Goal: Task Accomplishment & Management: Manage account settings

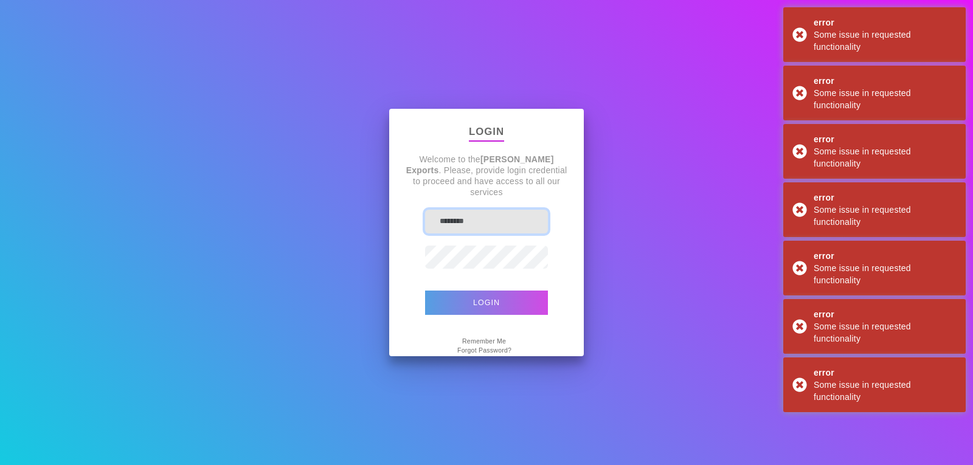
type input "*******"
click at [494, 307] on button "Login" at bounding box center [486, 303] width 123 height 24
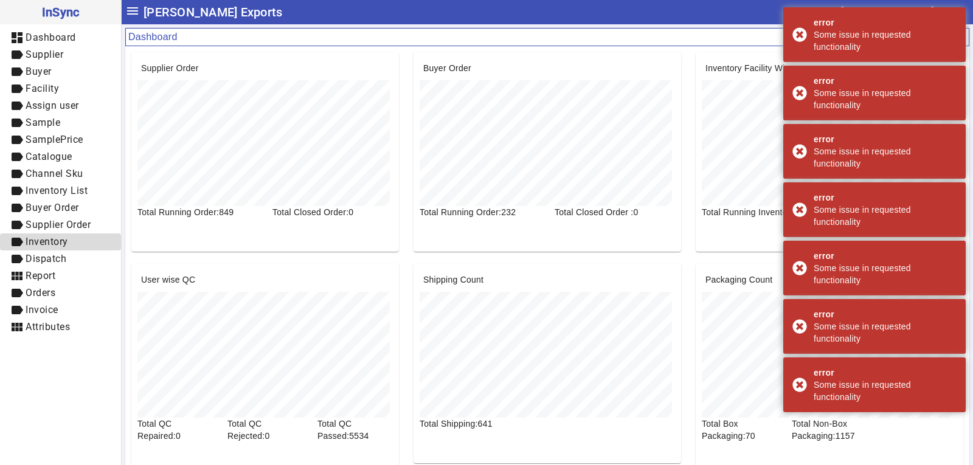
click at [47, 246] on span "Inventory" at bounding box center [47, 242] width 43 height 12
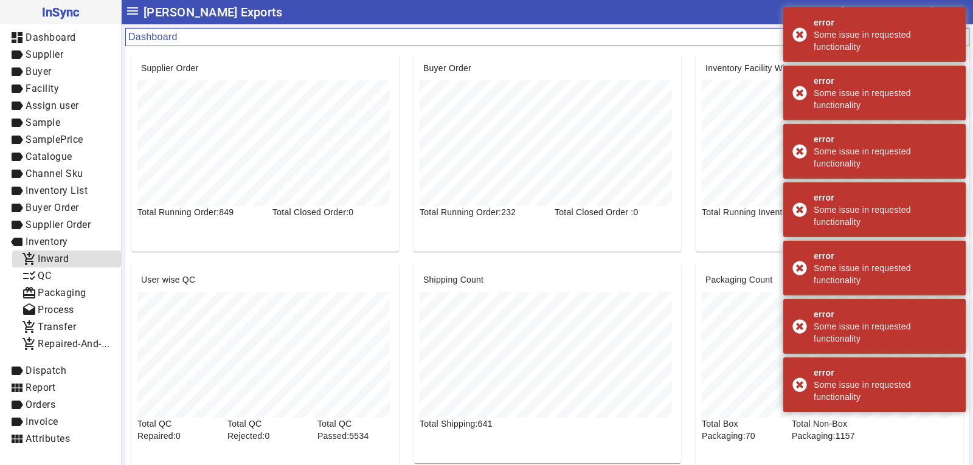
click at [59, 261] on span "Inward" at bounding box center [53, 259] width 31 height 12
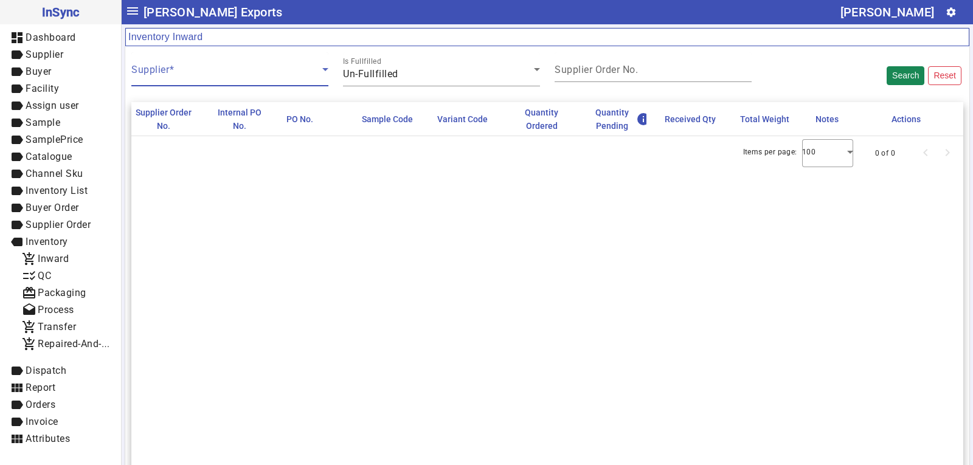
click at [230, 73] on span at bounding box center [226, 74] width 191 height 15
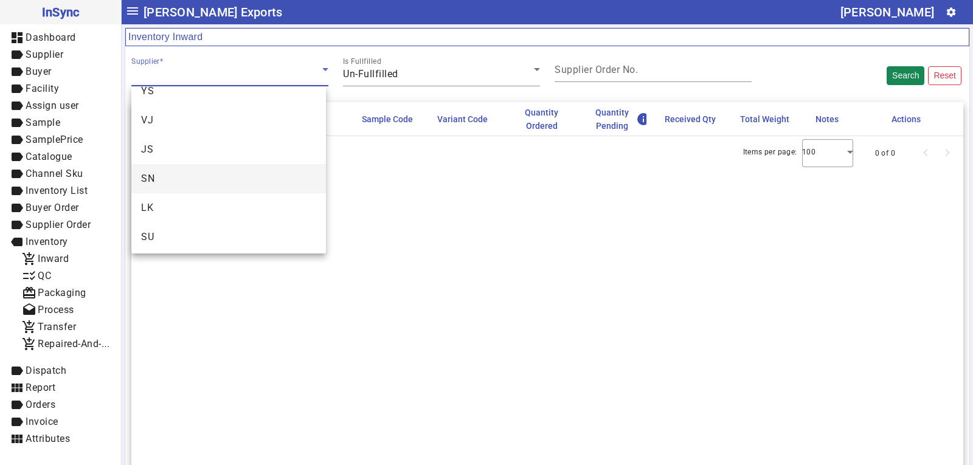
scroll to position [47, 0]
click at [199, 167] on mat-option "SN" at bounding box center [228, 175] width 195 height 29
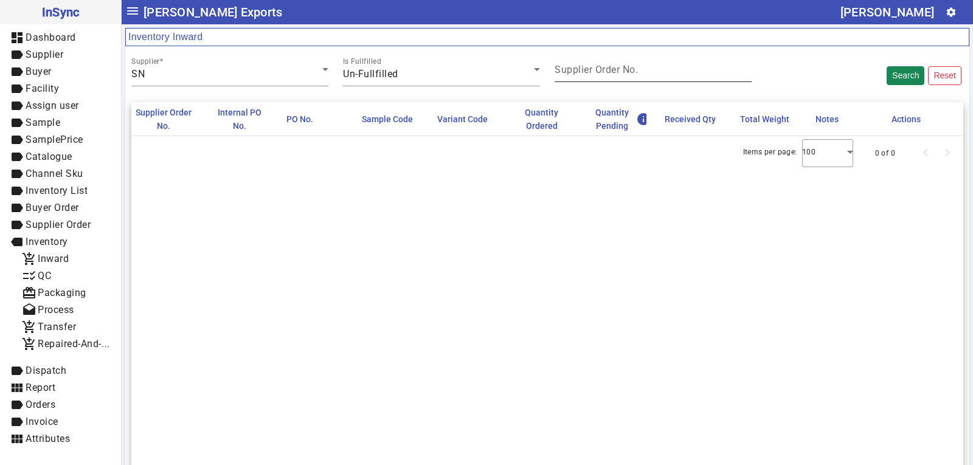
click at [661, 78] on div "Supplier Order No." at bounding box center [653, 67] width 197 height 30
click at [899, 71] on button "Search" at bounding box center [906, 75] width 38 height 19
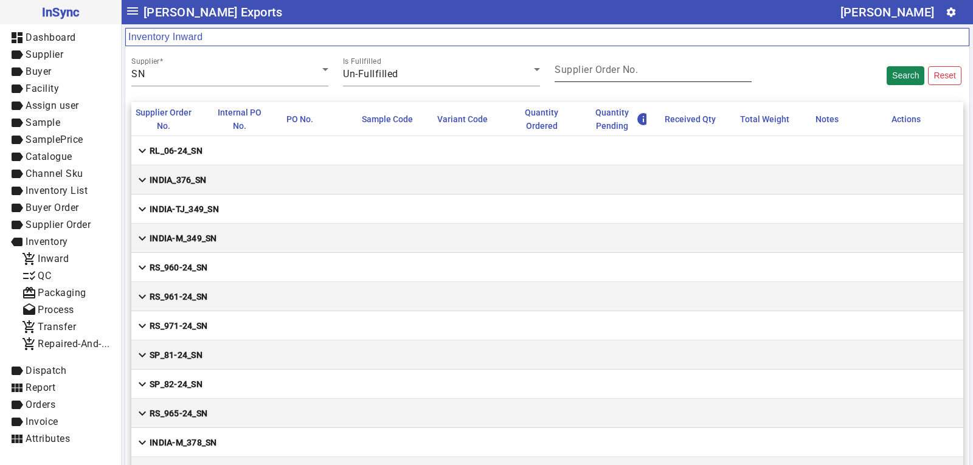
click at [590, 70] on mat-label "Supplier Order No." at bounding box center [596, 70] width 83 height 12
click at [590, 70] on input "Supplier Order No." at bounding box center [653, 72] width 197 height 10
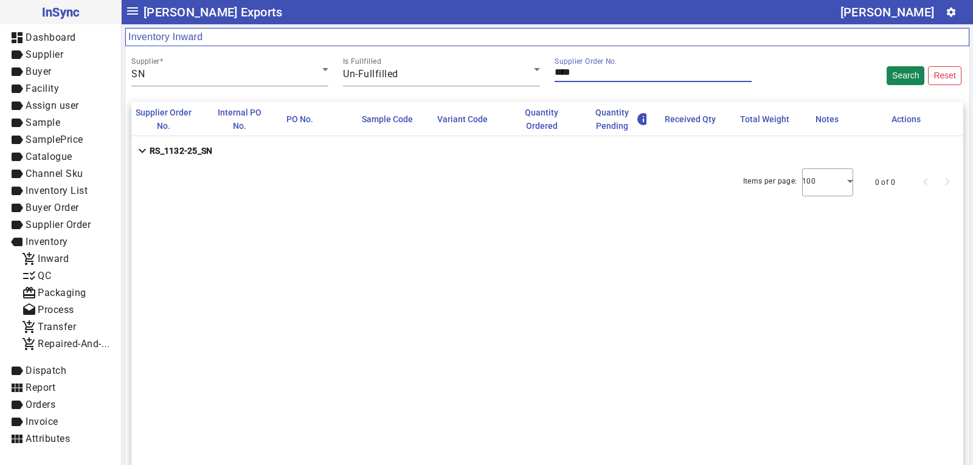
type input "****"
click at [251, 153] on mat-cell "expand_more RS_1132-25_SN" at bounding box center [547, 150] width 832 height 29
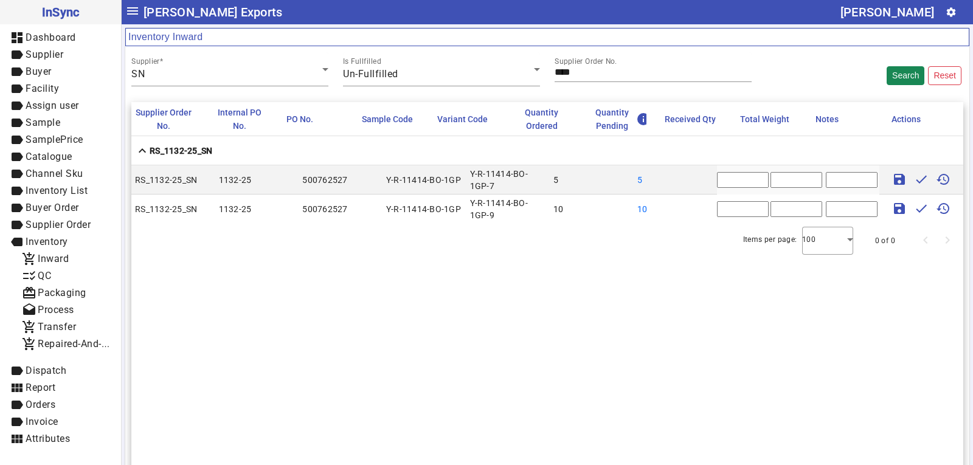
drag, startPoint x: 724, startPoint y: 179, endPoint x: 702, endPoint y: 181, distance: 21.3
click at [702, 181] on mat-row "RS_1132-25_SN 1132-25 500762527 Y-R-11414-BO-1GP Y-R-11414-BO-1GP-7 5 5 * save …" at bounding box center [547, 179] width 832 height 29
type input "*"
drag, startPoint x: 720, startPoint y: 207, endPoint x: 696, endPoint y: 208, distance: 24.4
click at [696, 208] on mat-row "RS_1132-25_SN 1132-25 500762527 Y-R-11414-BO-1GP Y-R-11414-BO-1GP-9 10 10 * sav…" at bounding box center [547, 209] width 832 height 29
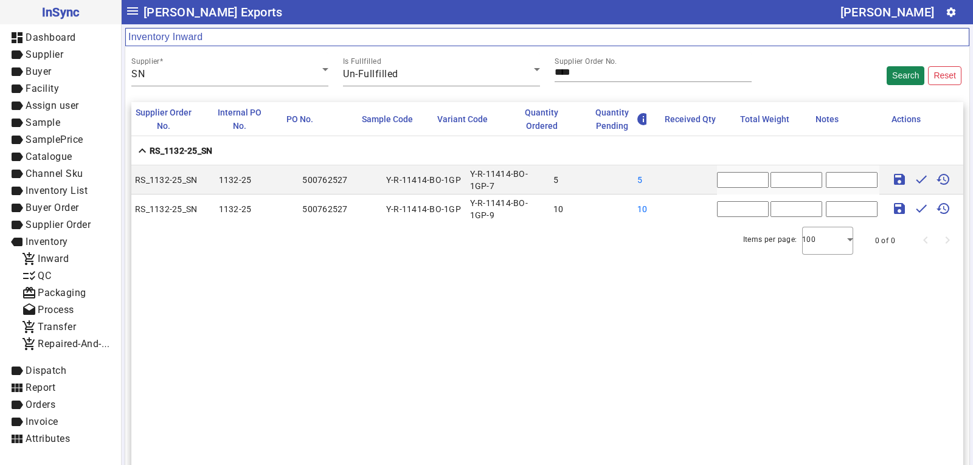
type input "**"
click at [780, 180] on input "text" at bounding box center [796, 180] width 52 height 16
type input "*****"
click at [776, 211] on input "text" at bounding box center [796, 209] width 52 height 16
click at [779, 210] on input "text" at bounding box center [796, 209] width 52 height 16
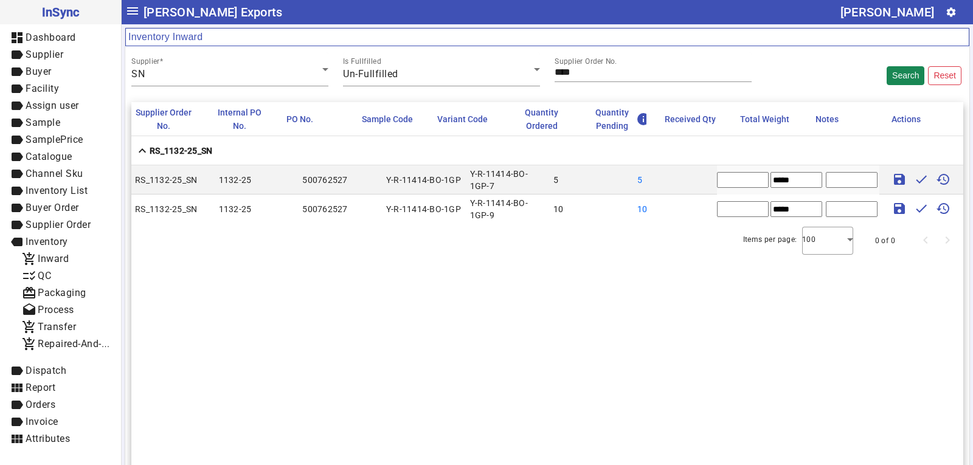
type input "*****"
click at [892, 179] on mat-icon "save" at bounding box center [899, 179] width 15 height 15
type input "*"
click at [892, 206] on mat-icon "save" at bounding box center [899, 208] width 15 height 15
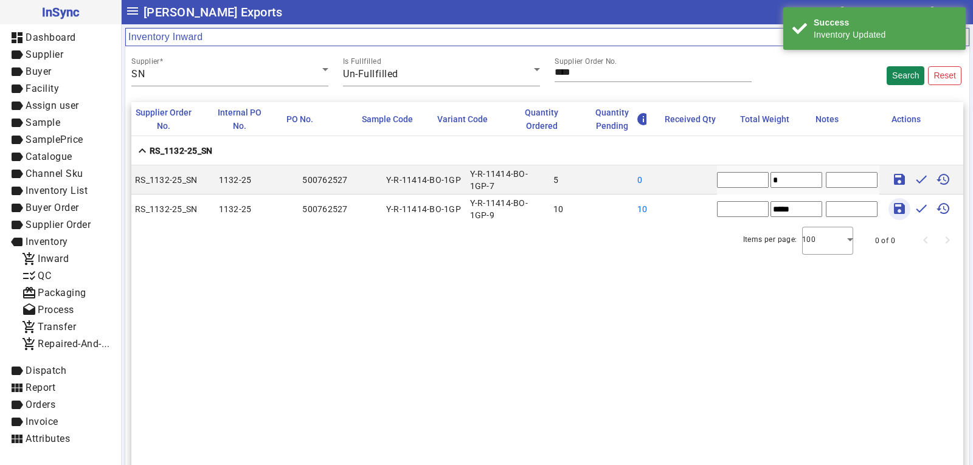
type input "*"
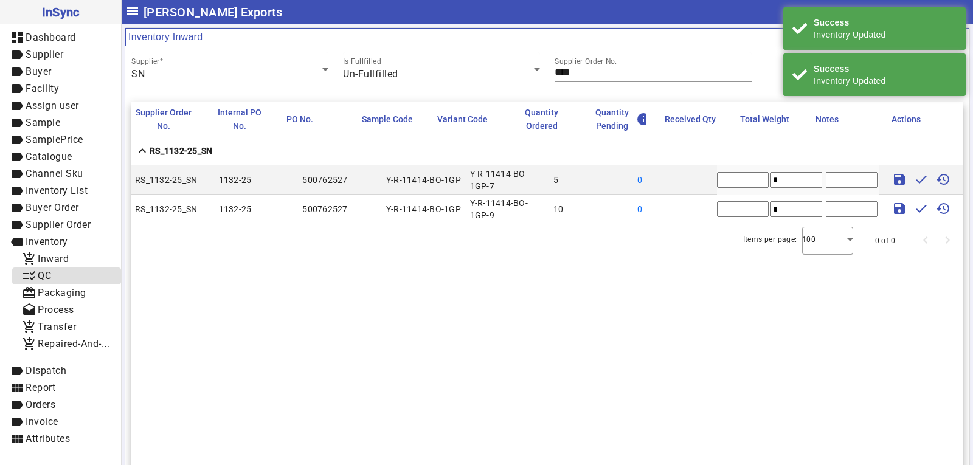
click at [54, 272] on span "checklist_rtl QC" at bounding box center [66, 276] width 89 height 15
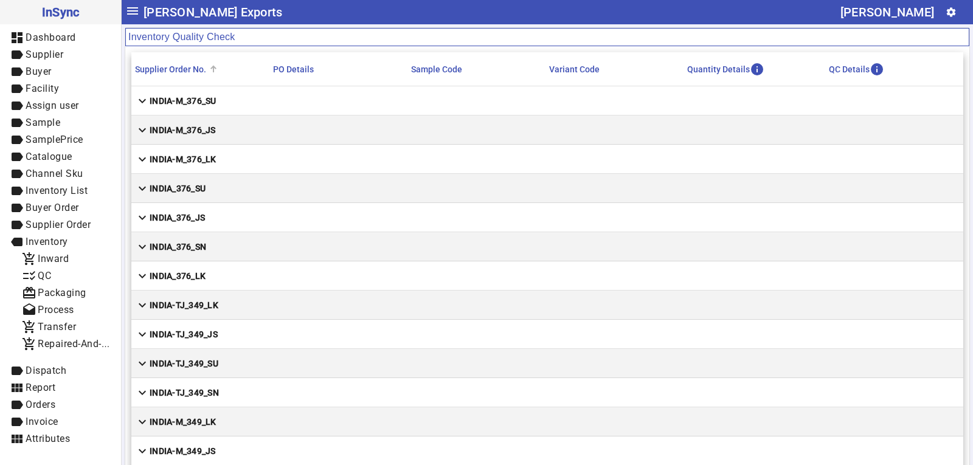
scroll to position [8768, 0]
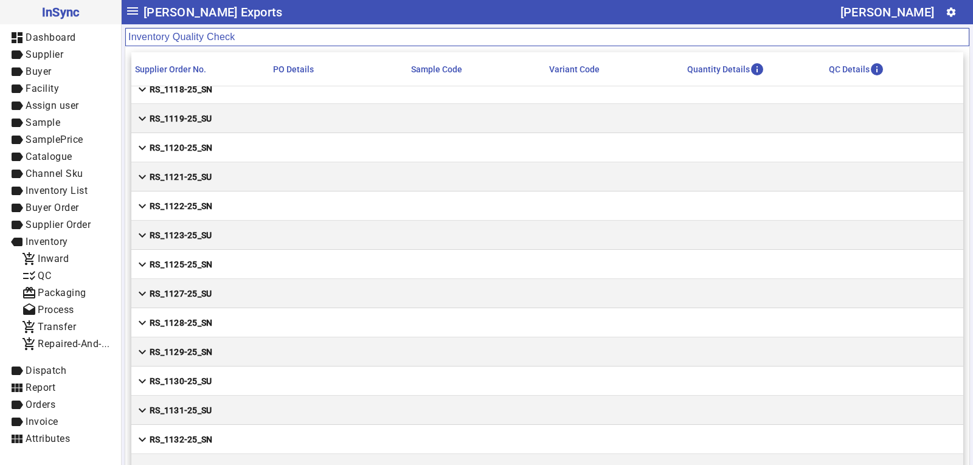
click at [185, 441] on strong "RS_1132-25_SN" at bounding box center [181, 440] width 63 height 12
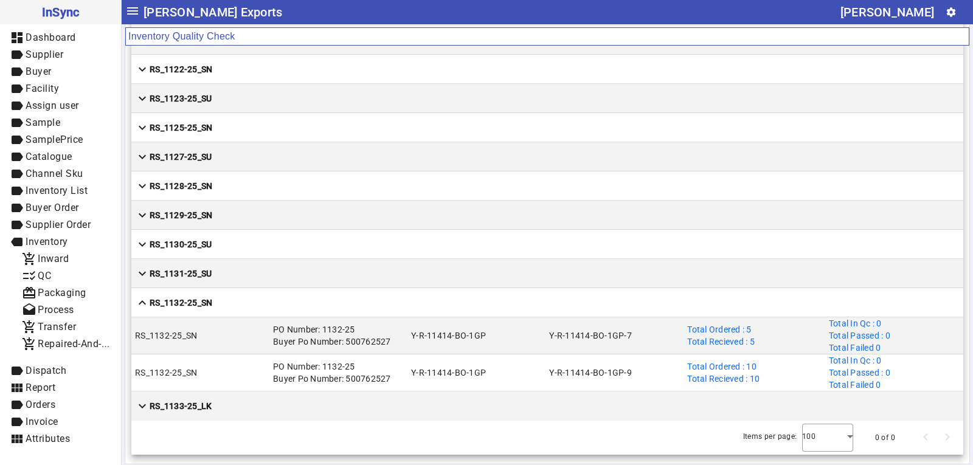
scroll to position [65, 0]
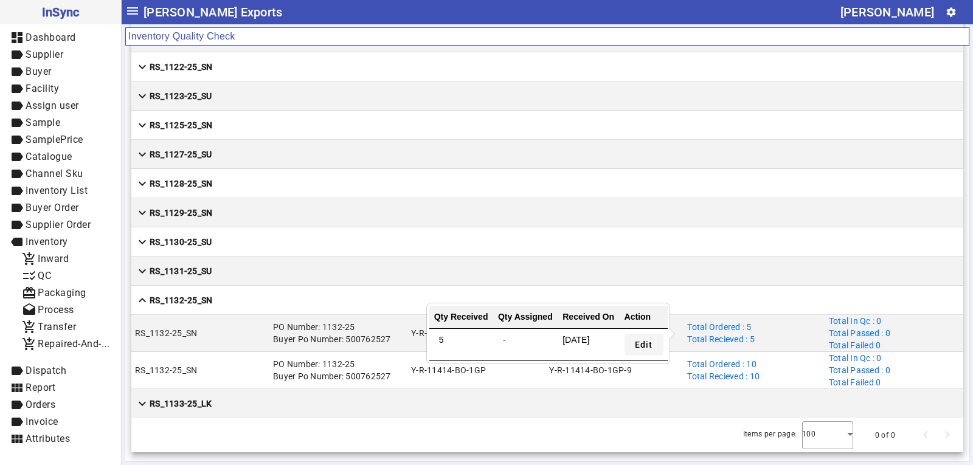
click at [642, 345] on span "Edit" at bounding box center [644, 345] width 18 height 13
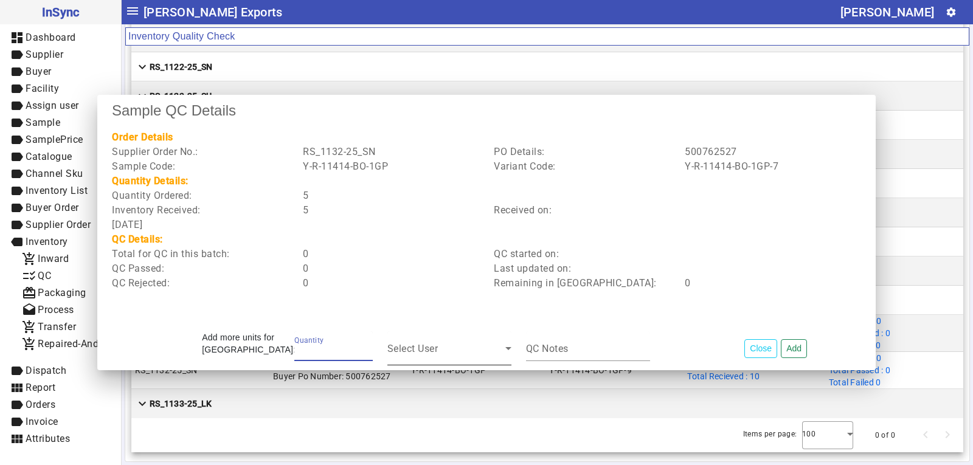
click at [448, 351] on span at bounding box center [446, 353] width 118 height 15
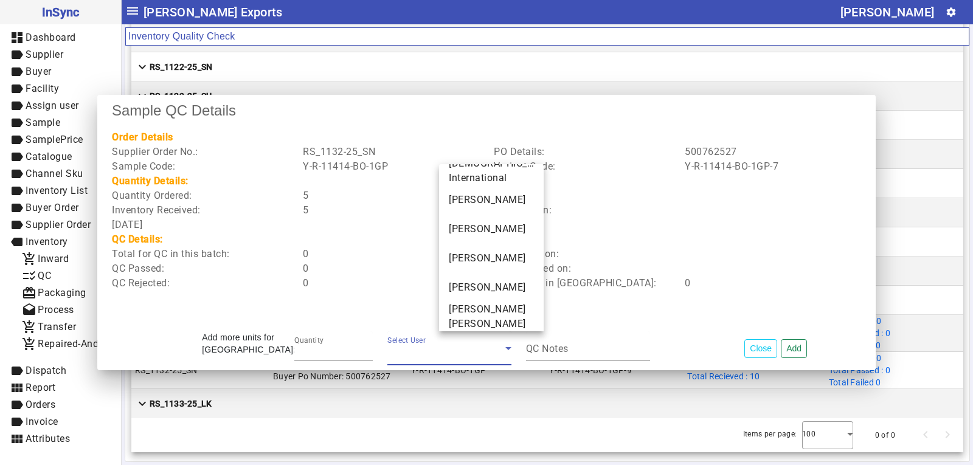
scroll to position [130, 0]
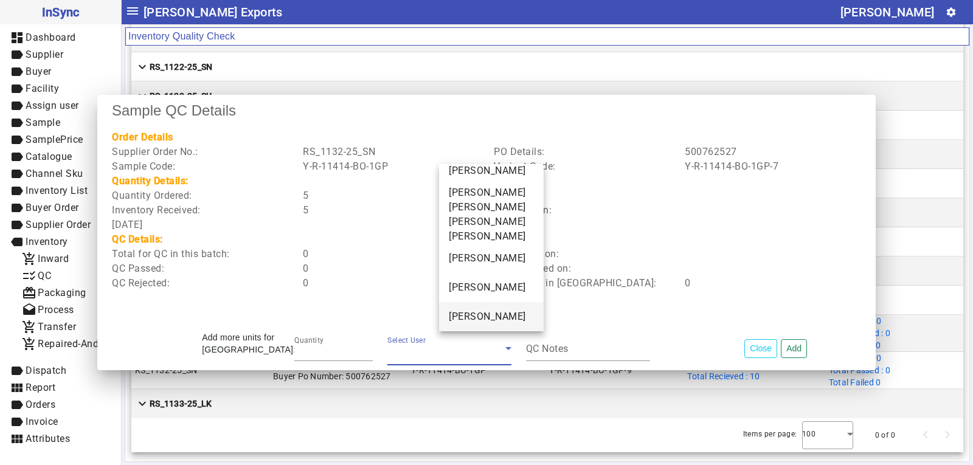
click at [482, 311] on span "[PERSON_NAME]" at bounding box center [487, 317] width 77 height 15
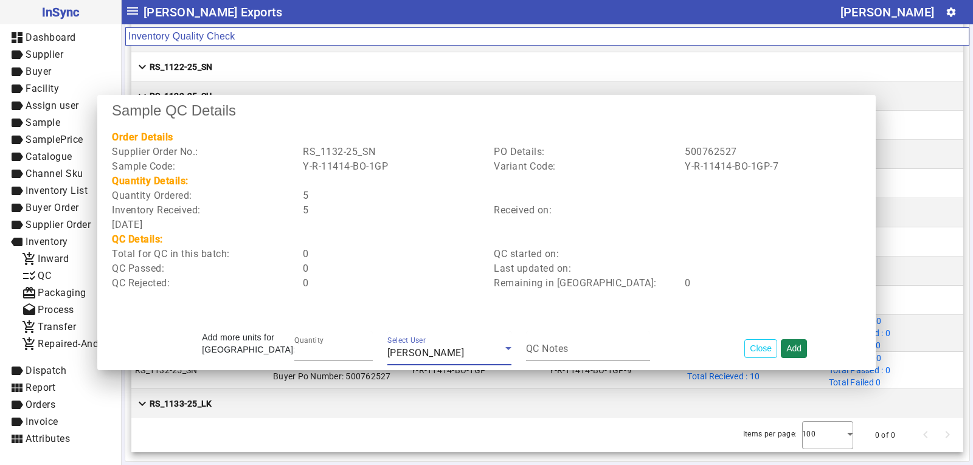
click at [788, 344] on button "Add" at bounding box center [794, 348] width 26 height 19
type input "*"
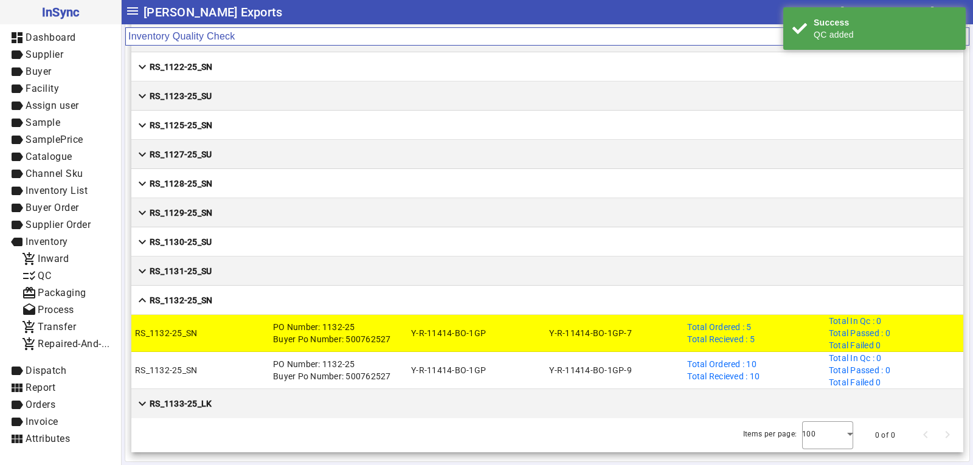
click at [638, 376] on mat-cell "Y-R-11414-BO-1GP-9" at bounding box center [614, 370] width 138 height 37
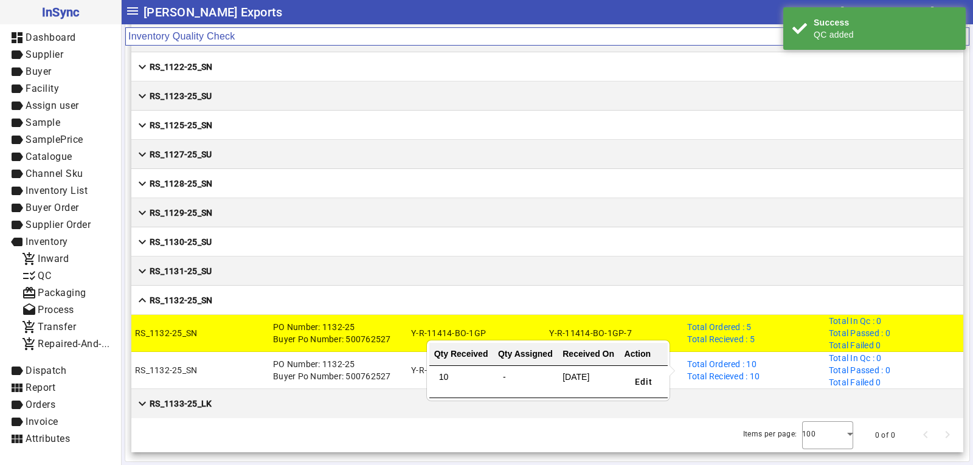
click at [704, 369] on div "Total Ordered : 10 Total Recieved : 10" at bounding box center [723, 370] width 72 height 24
click at [636, 382] on span "Edit" at bounding box center [644, 382] width 18 height 13
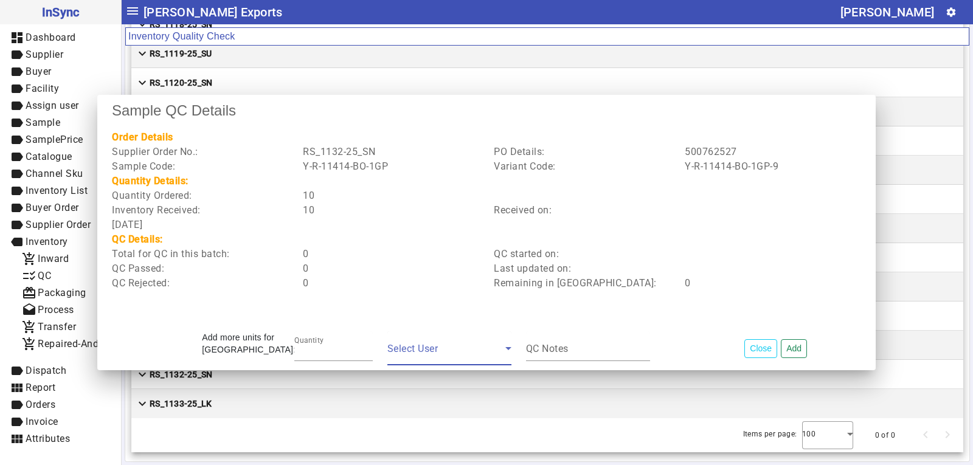
scroll to position [0, 0]
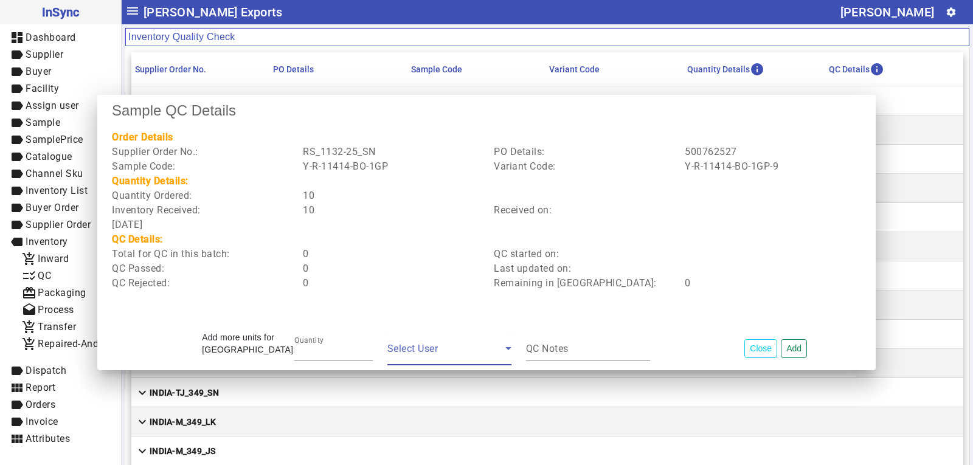
click at [466, 350] on span at bounding box center [446, 353] width 118 height 15
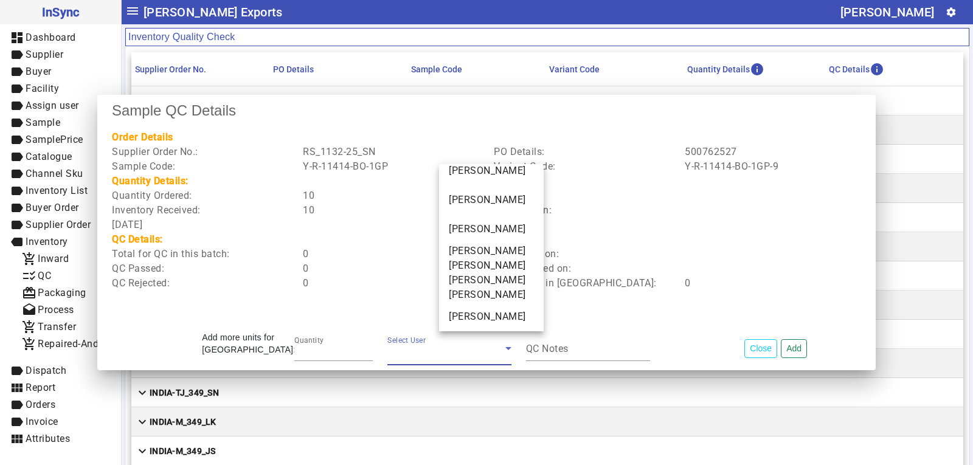
scroll to position [130, 0]
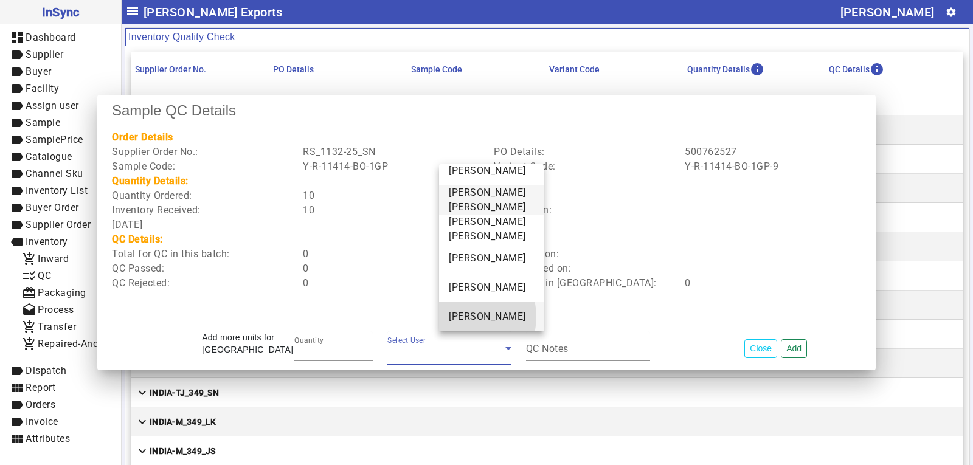
click at [465, 317] on span "[PERSON_NAME]" at bounding box center [487, 317] width 77 height 15
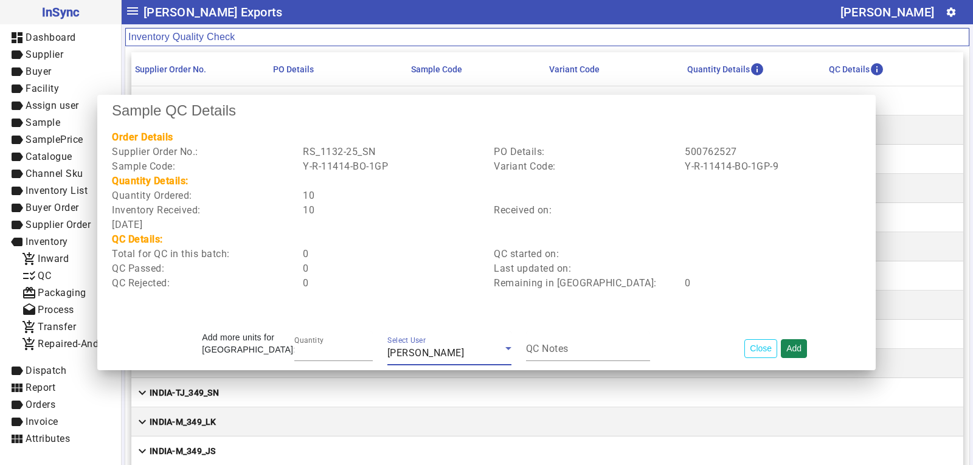
click at [792, 348] on button "Add" at bounding box center [794, 348] width 26 height 19
type input "*"
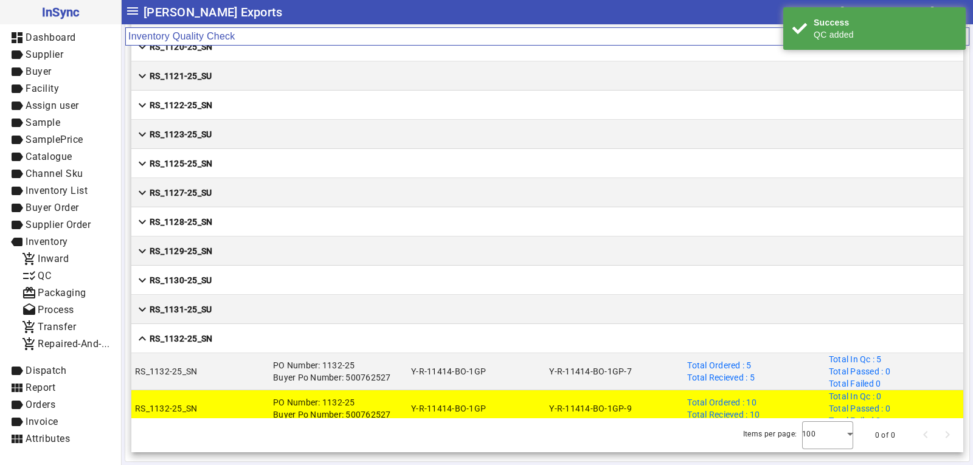
scroll to position [8842, 0]
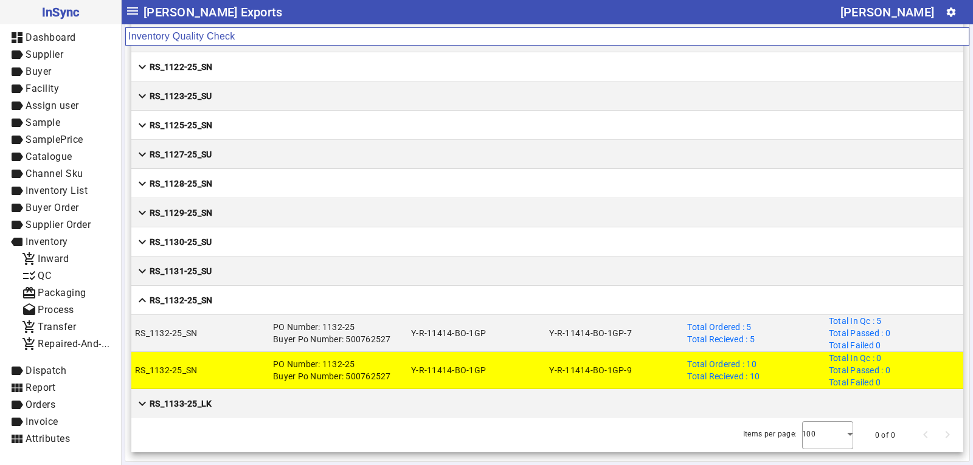
click at [207, 404] on strong "RS_1133-25_LK" at bounding box center [181, 404] width 62 height 12
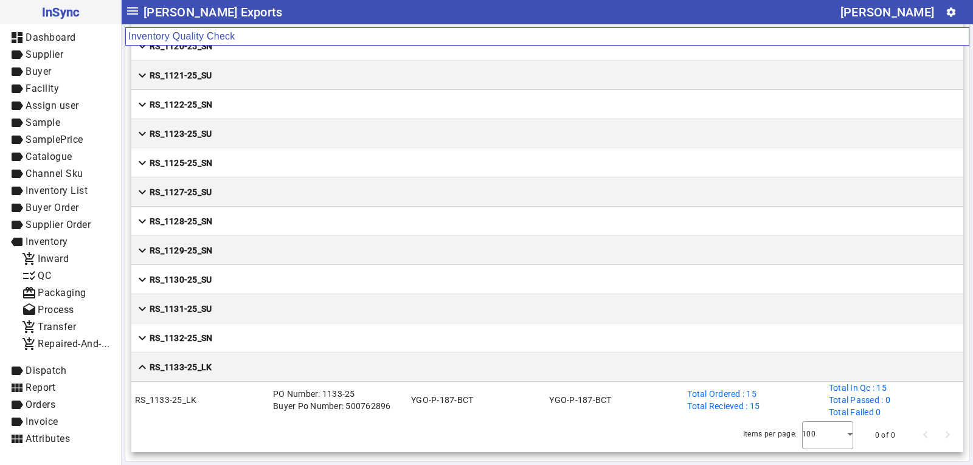
scroll to position [8805, 0]
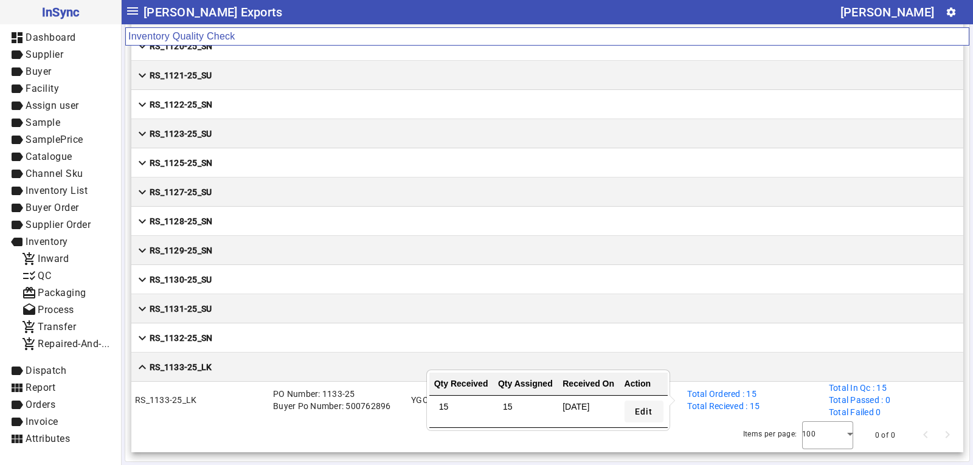
click at [646, 410] on span "Edit" at bounding box center [644, 412] width 18 height 13
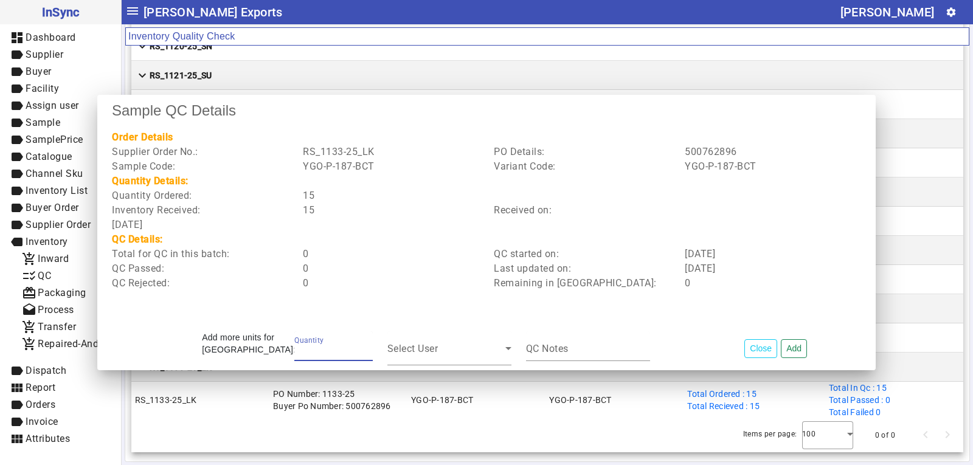
scroll to position [0, 0]
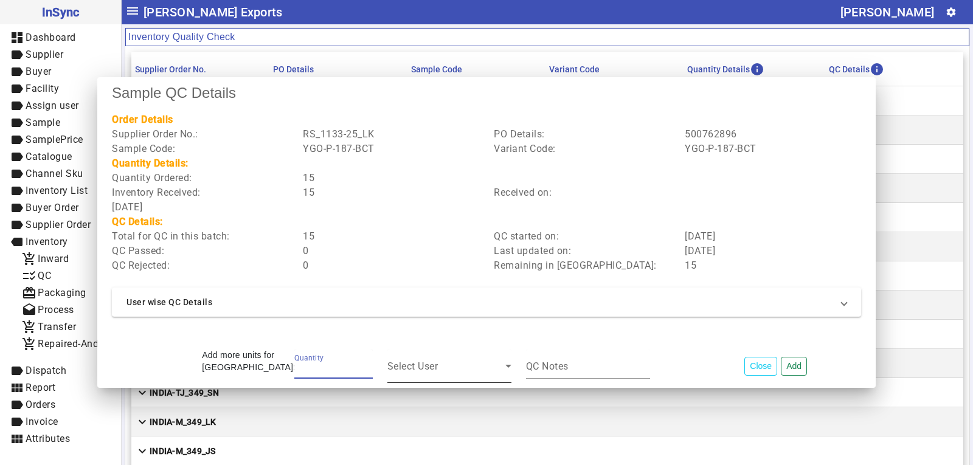
type input "**"
click at [474, 366] on span at bounding box center [446, 371] width 118 height 15
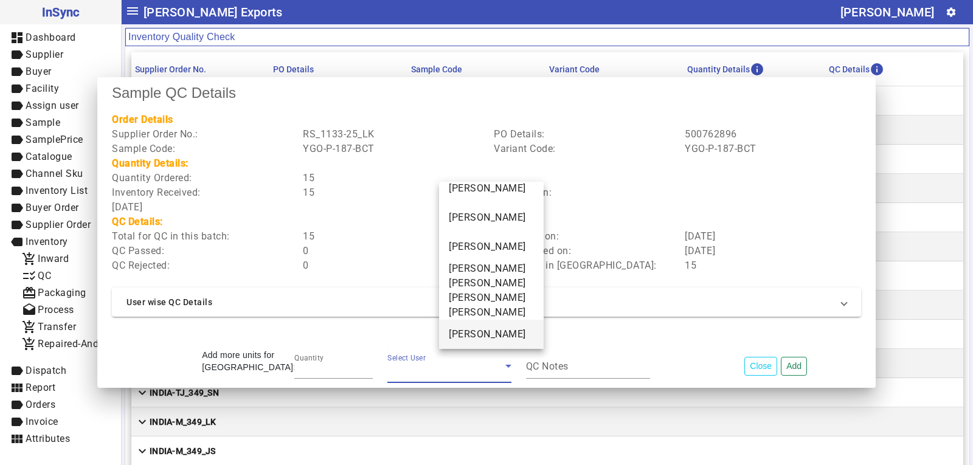
scroll to position [130, 0]
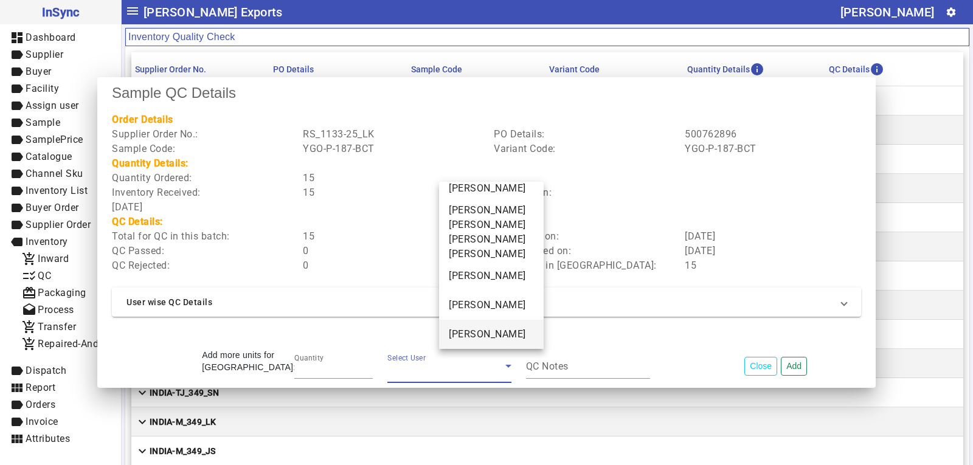
click at [473, 336] on span "[PERSON_NAME]" at bounding box center [487, 334] width 77 height 15
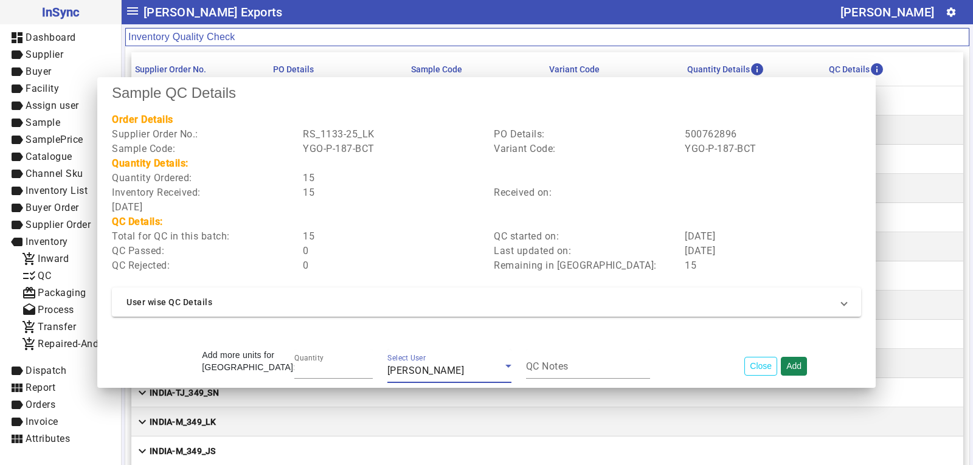
click at [793, 362] on button "Add" at bounding box center [794, 366] width 26 height 19
click at [795, 365] on button "Add" at bounding box center [794, 366] width 26 height 19
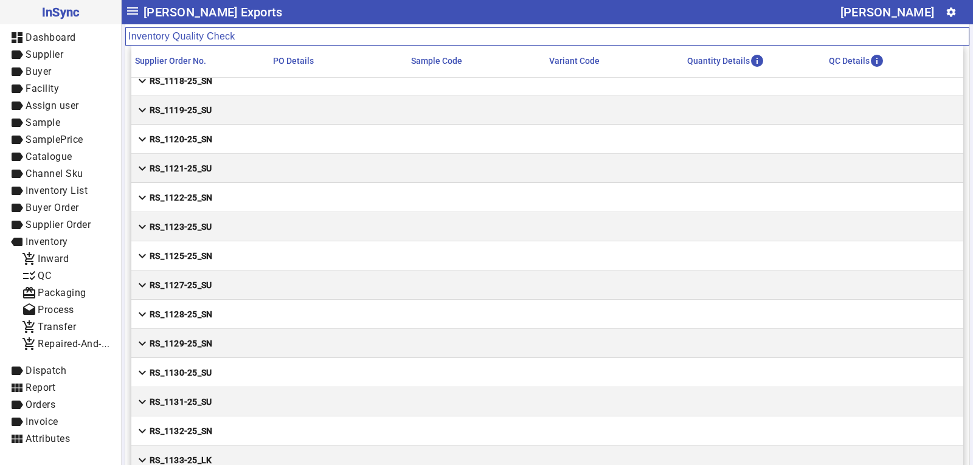
scroll to position [65, 0]
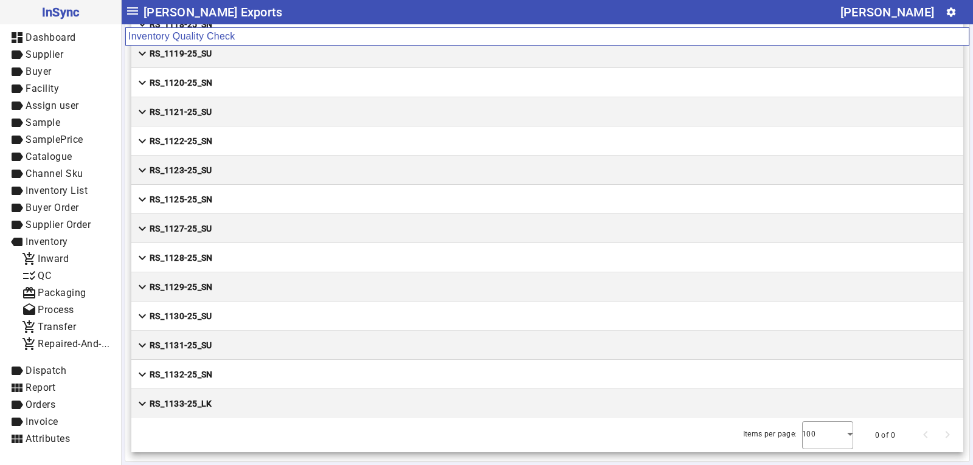
click at [227, 404] on mat-cell "expand_more RS_1133-25_LK" at bounding box center [547, 403] width 832 height 29
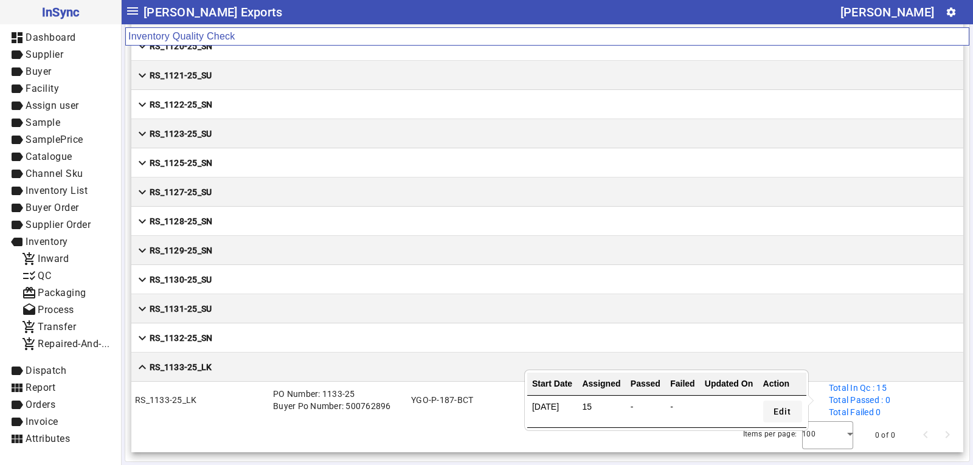
click at [775, 410] on span "Edit" at bounding box center [783, 412] width 18 height 13
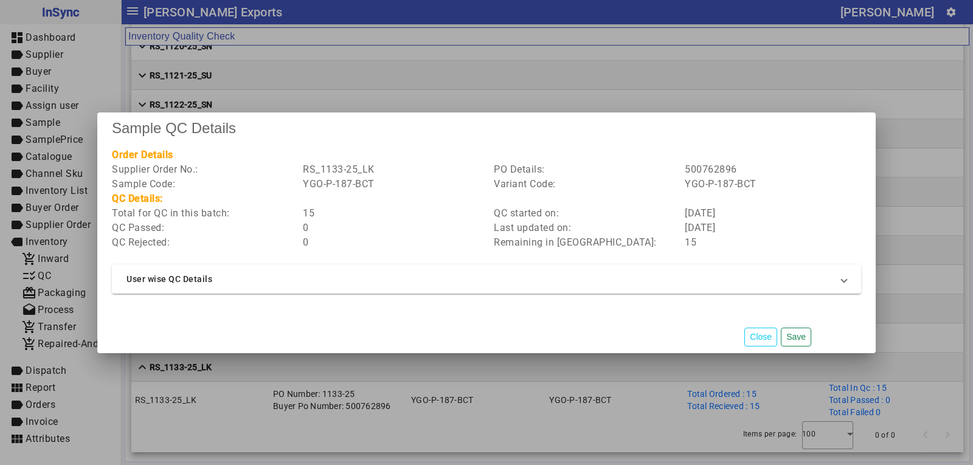
click at [348, 265] on mat-expansion-panel-header "User wise QC Details" at bounding box center [486, 279] width 749 height 29
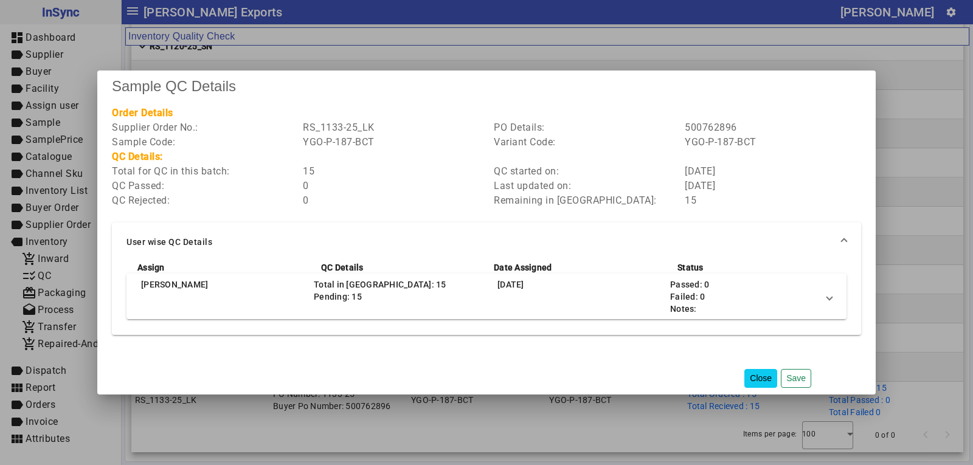
click at [764, 379] on button "Close" at bounding box center [760, 378] width 33 height 19
